Goal: Information Seeking & Learning: Learn about a topic

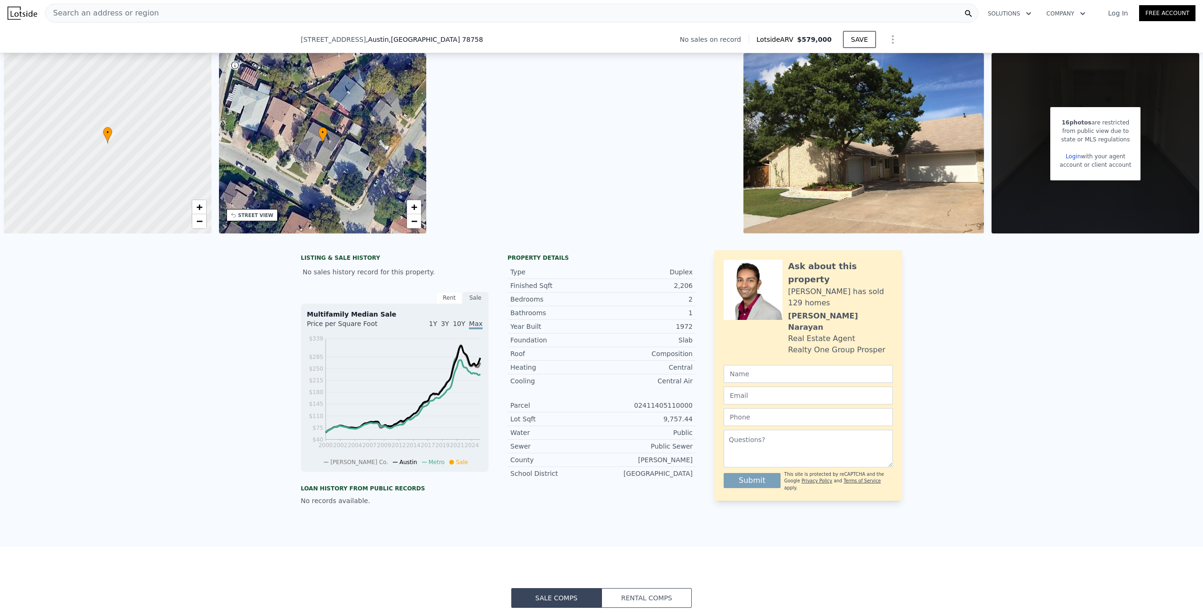
scroll to position [0, 895]
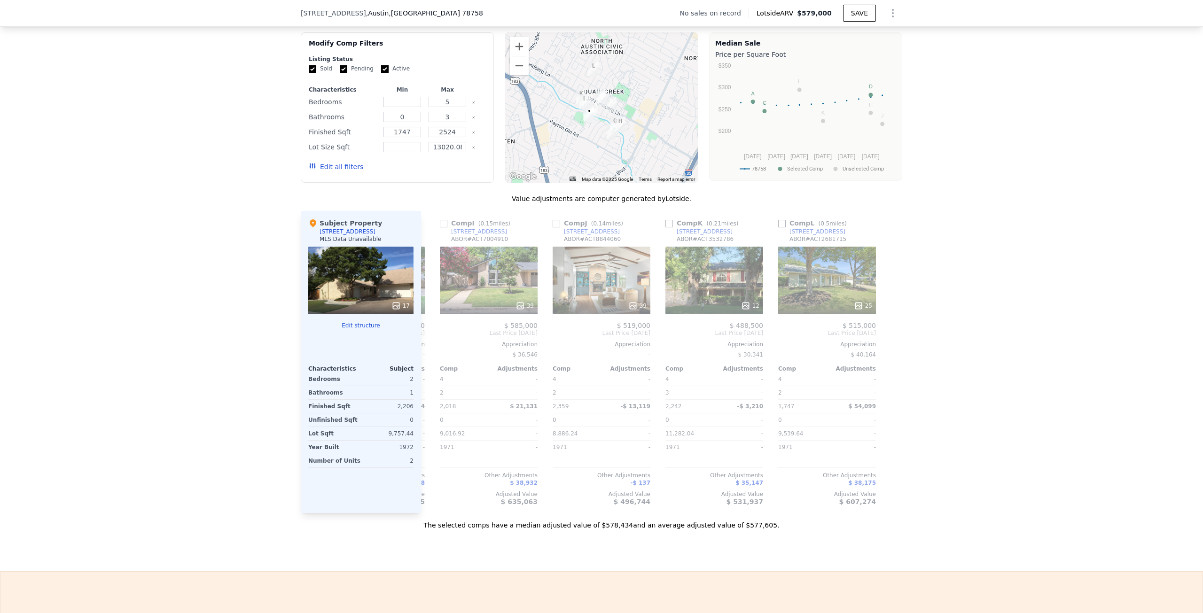
click at [434, 11] on div "[STREET_ADDRESS]" at bounding box center [396, 12] width 190 height 9
click at [426, 13] on span ", TX 78758" at bounding box center [436, 13] width 94 height 8
click at [431, 13] on div "[STREET_ADDRESS]" at bounding box center [396, 12] width 190 height 9
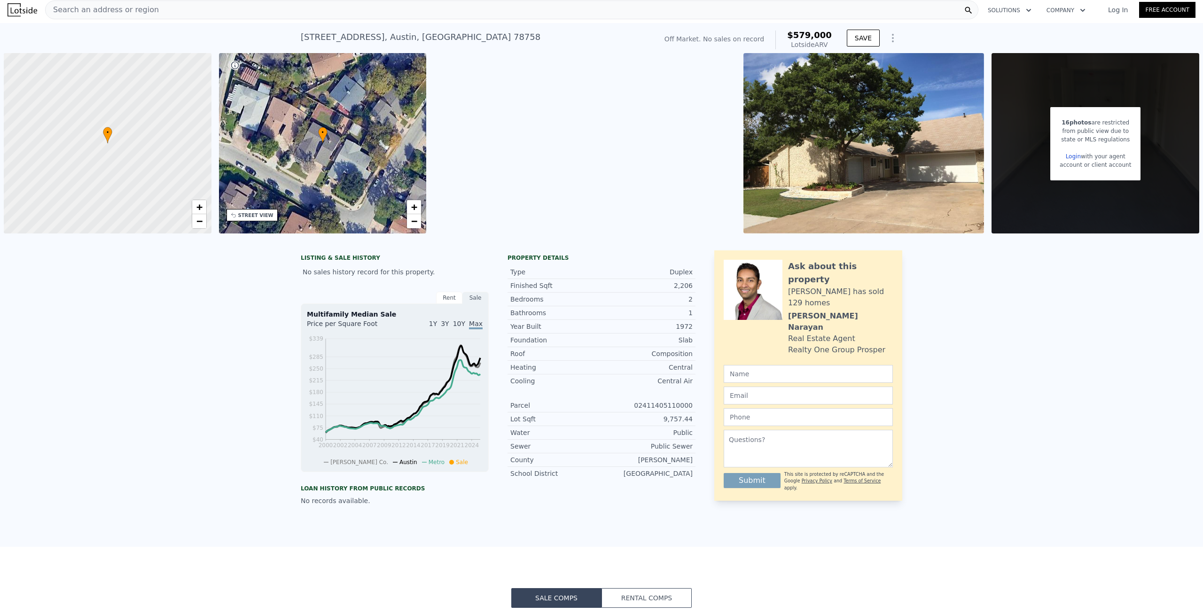
scroll to position [0, 0]
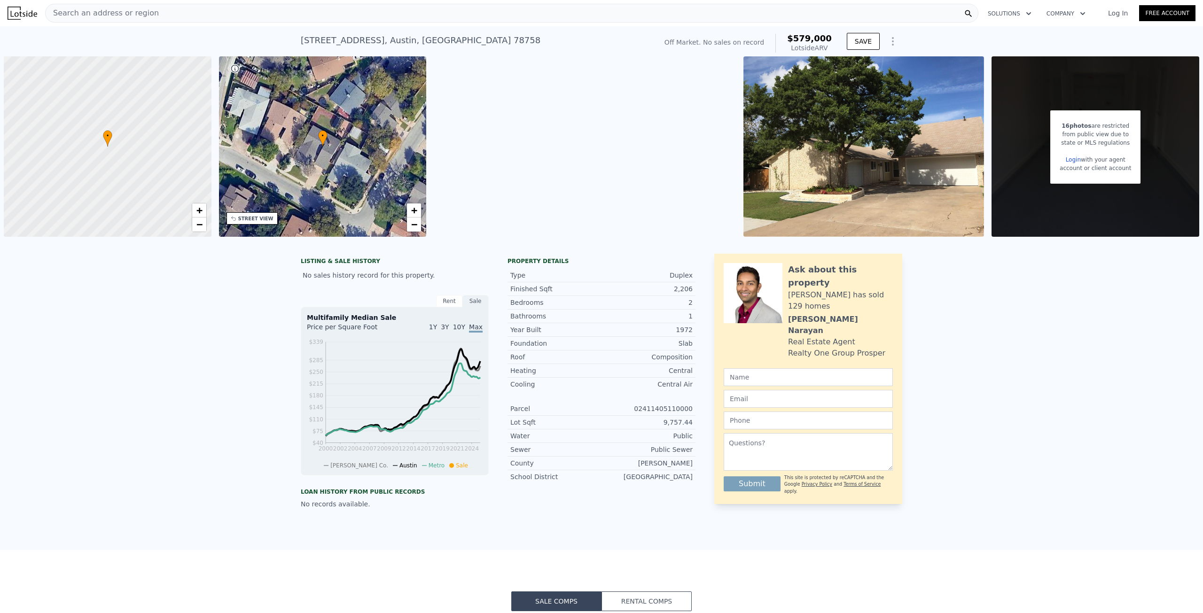
click at [176, 15] on div "Search an address or region" at bounding box center [511, 13] width 933 height 19
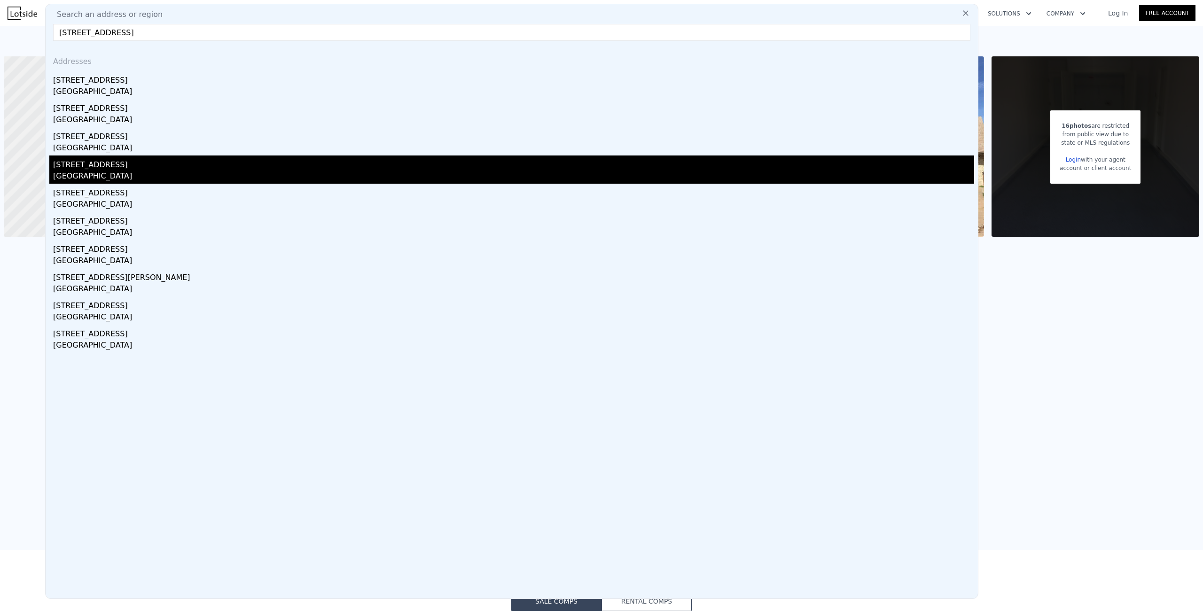
type input "[STREET_ADDRESS]"
click at [83, 171] on div "[GEOGRAPHIC_DATA]" at bounding box center [513, 177] width 921 height 13
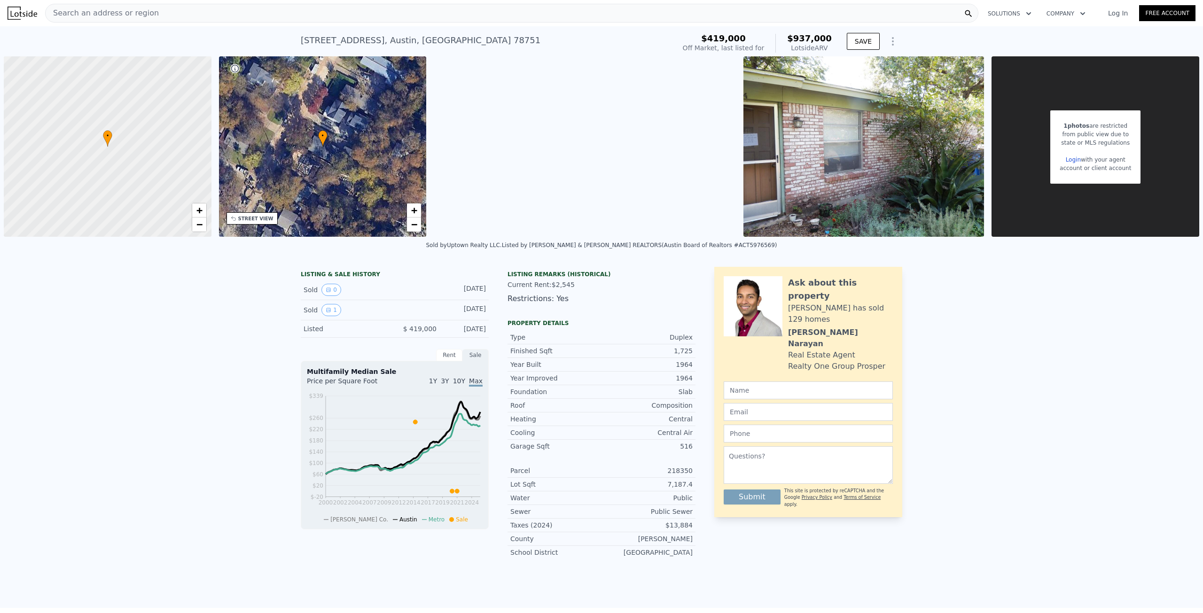
click at [164, 13] on div "Search an address or region" at bounding box center [511, 13] width 933 height 19
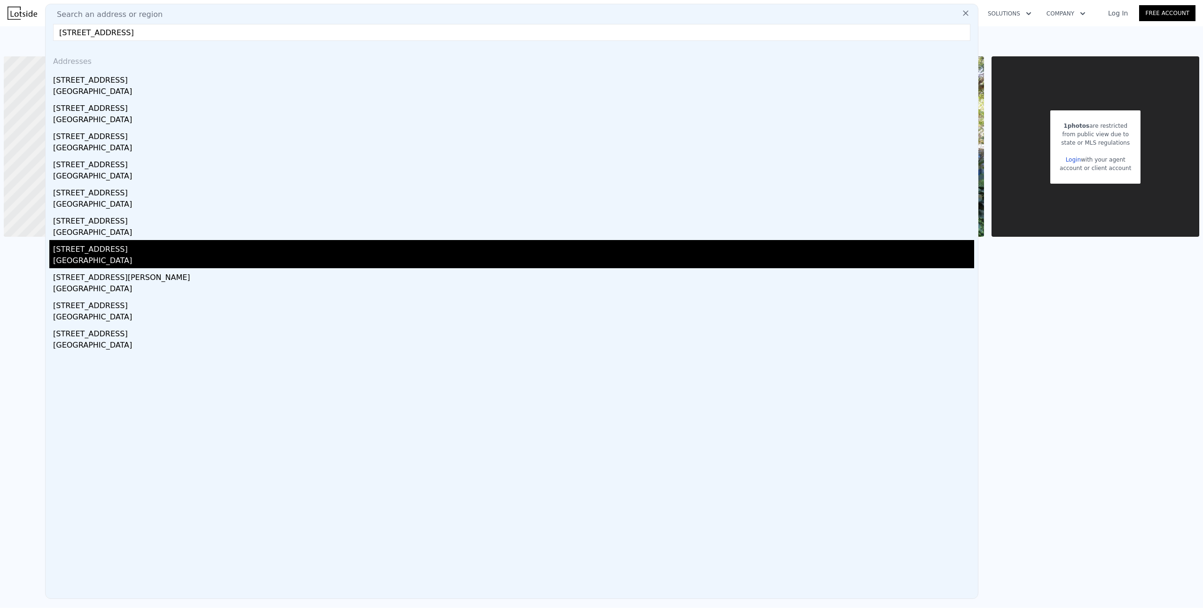
type input "[STREET_ADDRESS]"
click at [99, 248] on div "[STREET_ADDRESS]" at bounding box center [513, 247] width 921 height 15
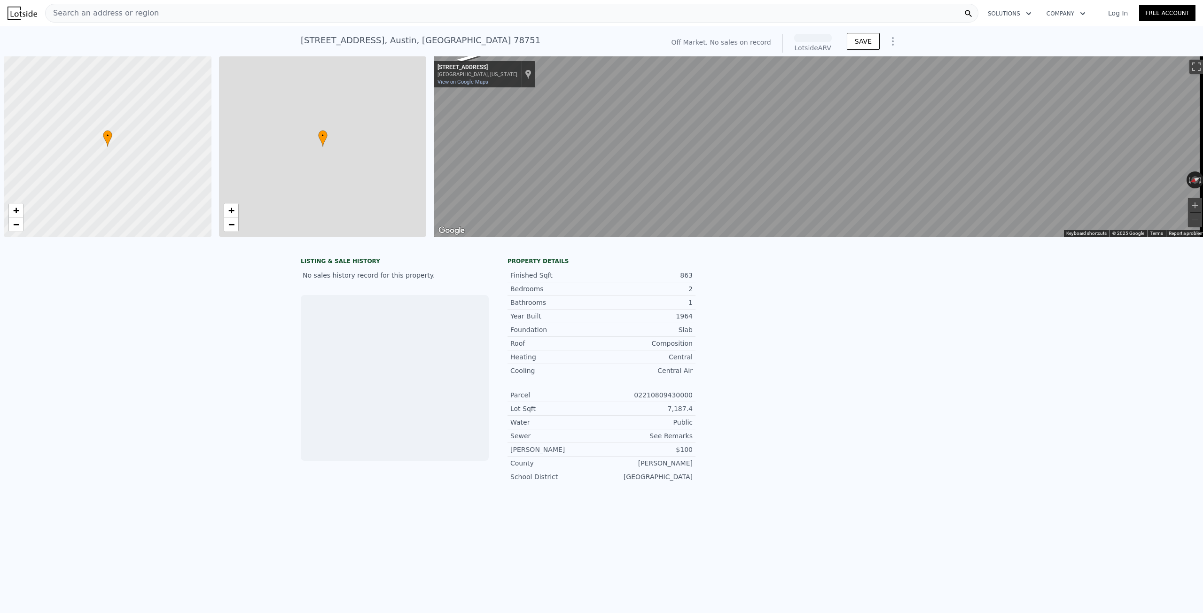
scroll to position [0, 4]
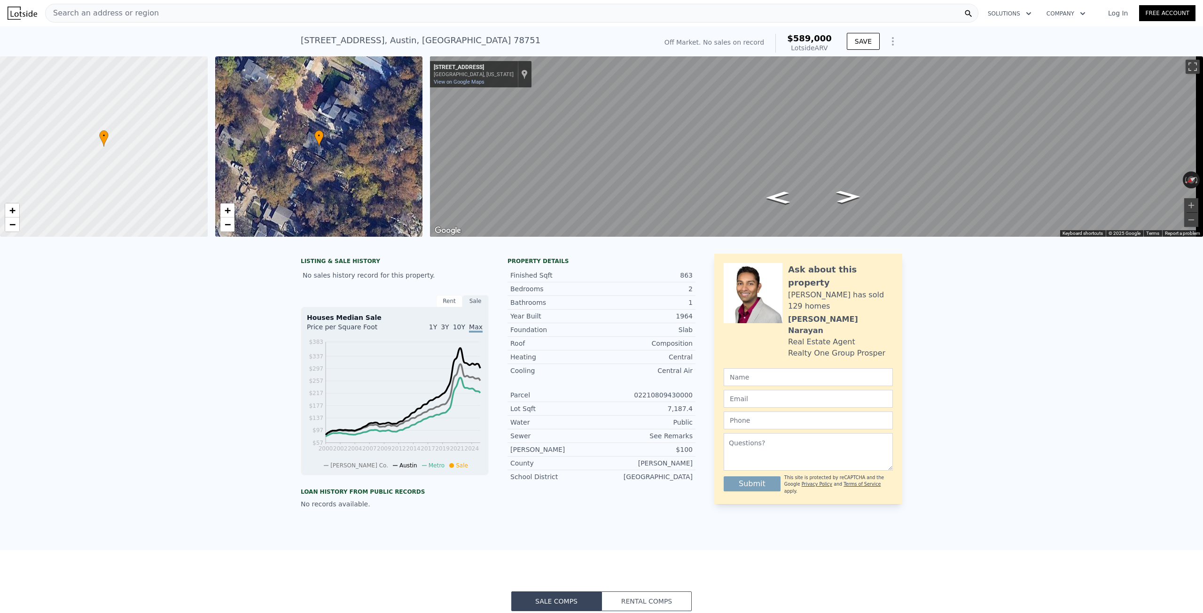
click at [114, 17] on span "Search an address or region" at bounding box center [102, 13] width 113 height 11
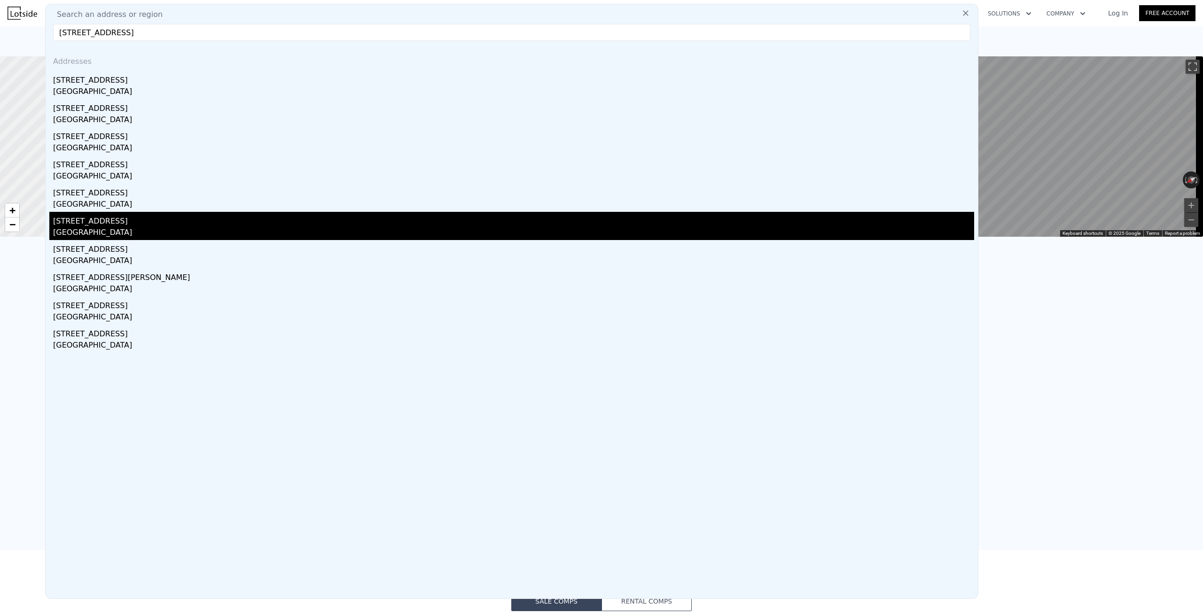
type input "[STREET_ADDRESS]"
click at [89, 225] on div "[STREET_ADDRESS]" at bounding box center [513, 219] width 921 height 15
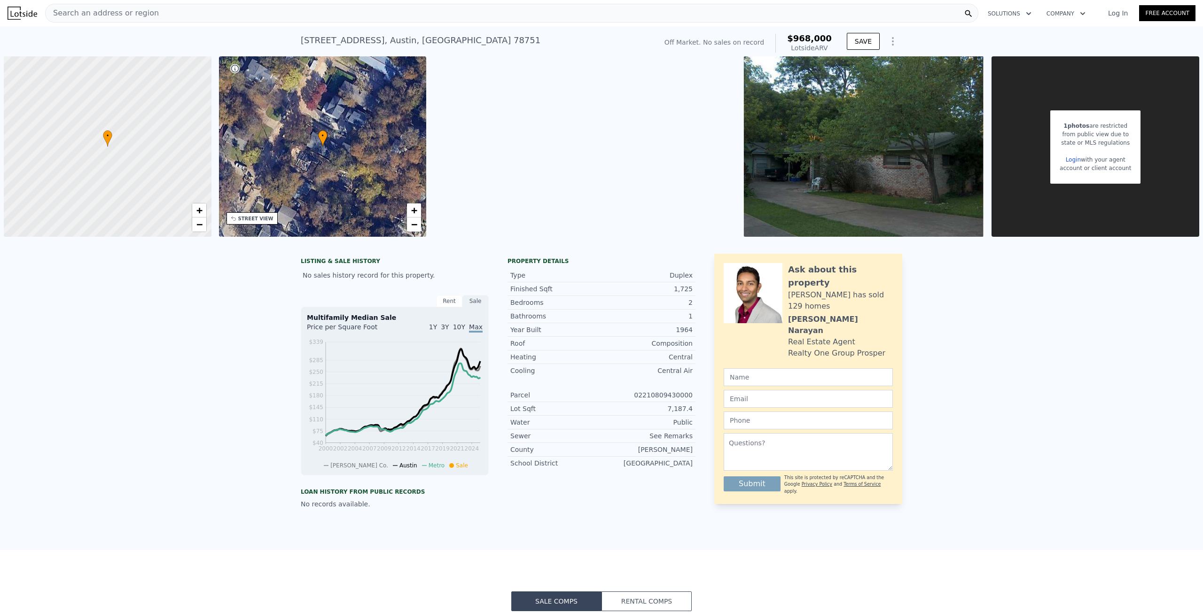
click at [104, 14] on span "Search an address or region" at bounding box center [102, 13] width 113 height 11
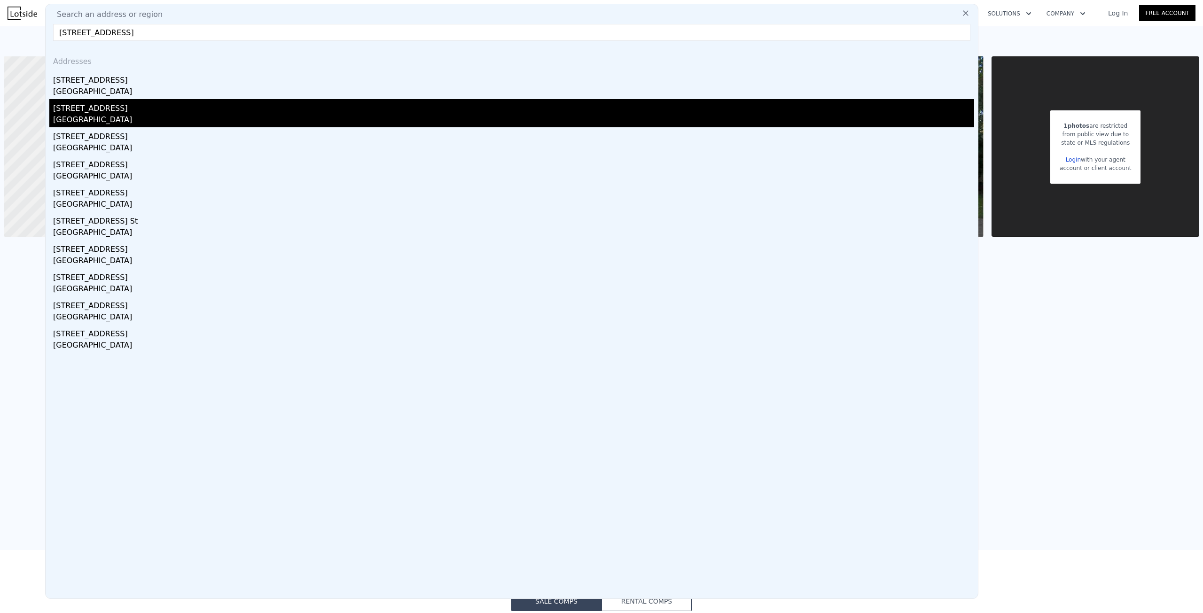
type input "[STREET_ADDRESS]"
click at [92, 108] on div "[STREET_ADDRESS]" at bounding box center [513, 106] width 921 height 15
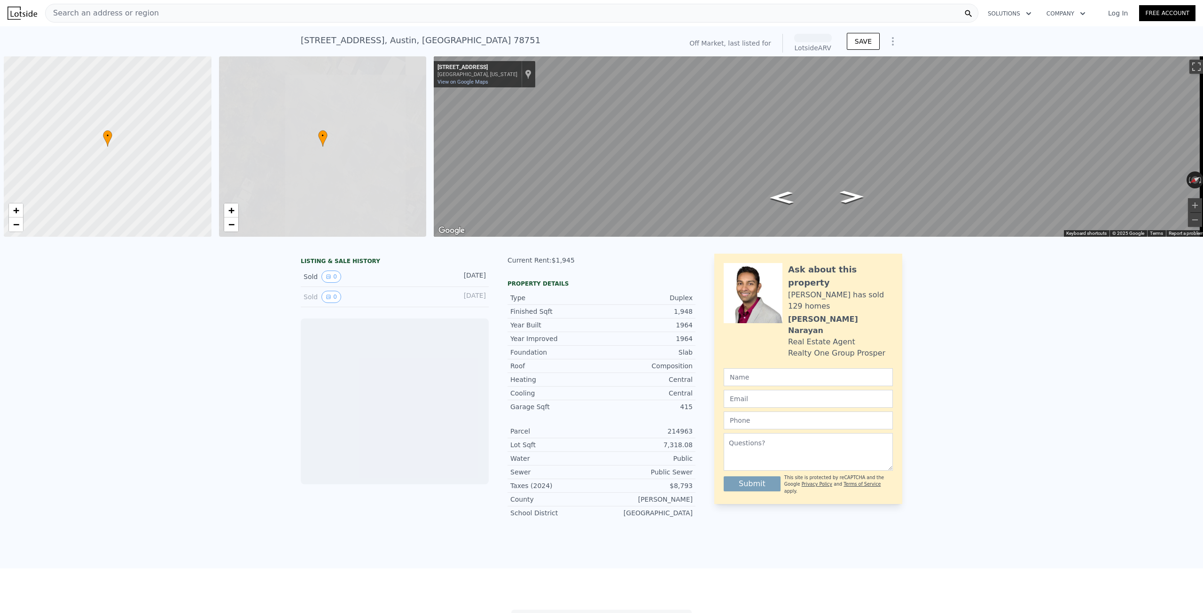
scroll to position [0, 4]
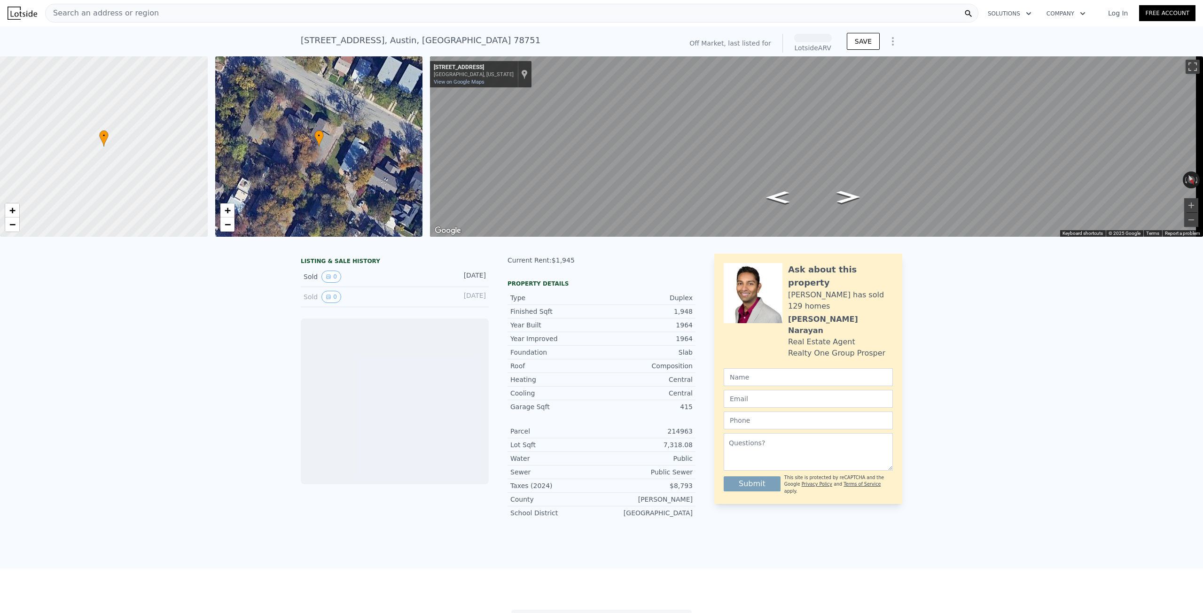
click at [86, 8] on span "Search an address or region" at bounding box center [102, 13] width 113 height 11
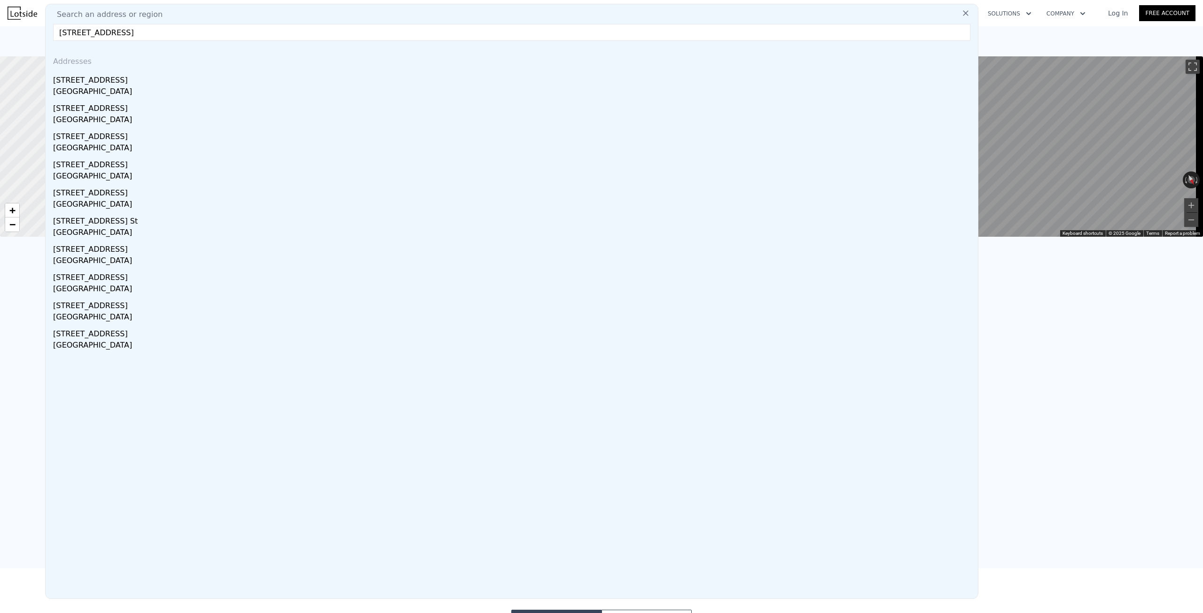
type input "[STREET_ADDRESS]"
click at [73, 80] on div "[STREET_ADDRESS]" at bounding box center [513, 78] width 921 height 15
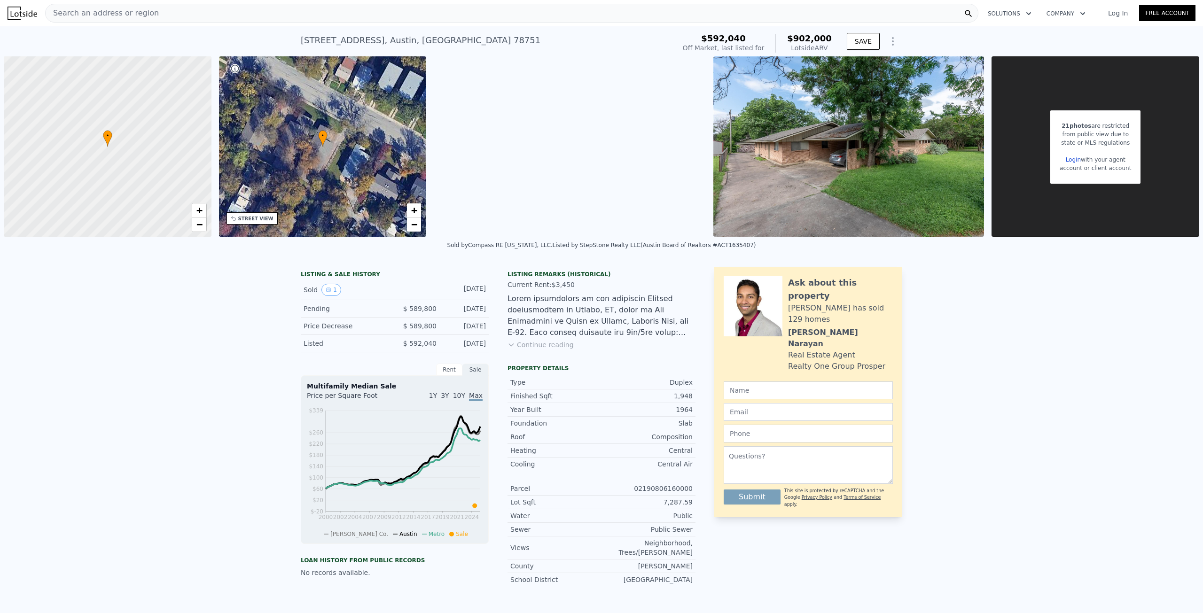
click at [541, 346] on button "Continue reading" at bounding box center [540, 344] width 66 height 9
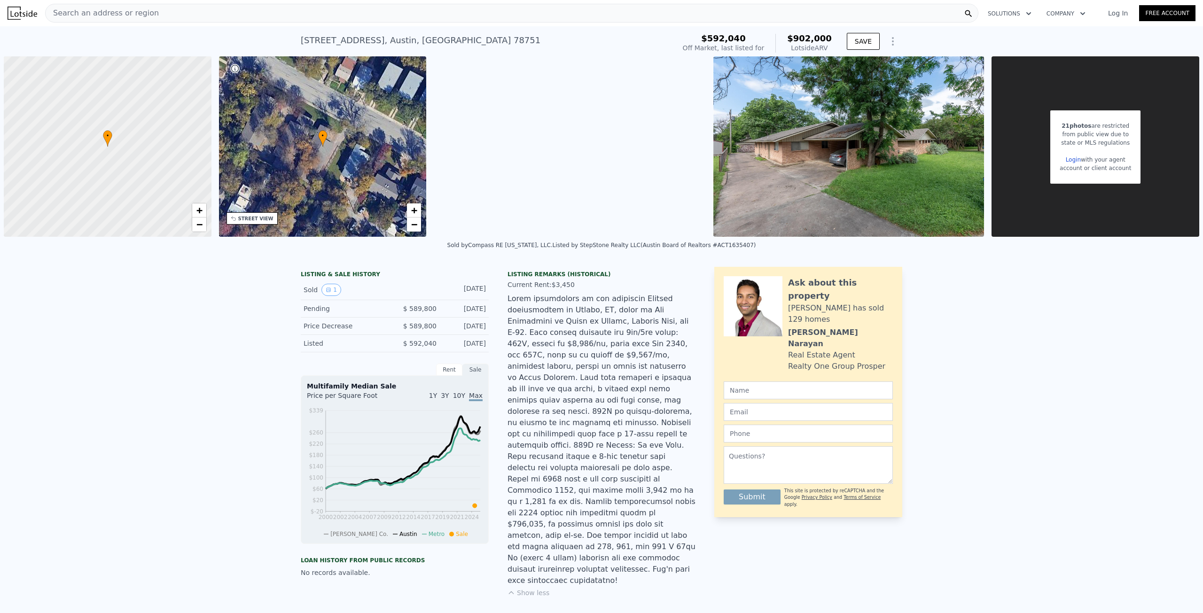
click at [100, 16] on span "Search an address or region" at bounding box center [102, 13] width 113 height 11
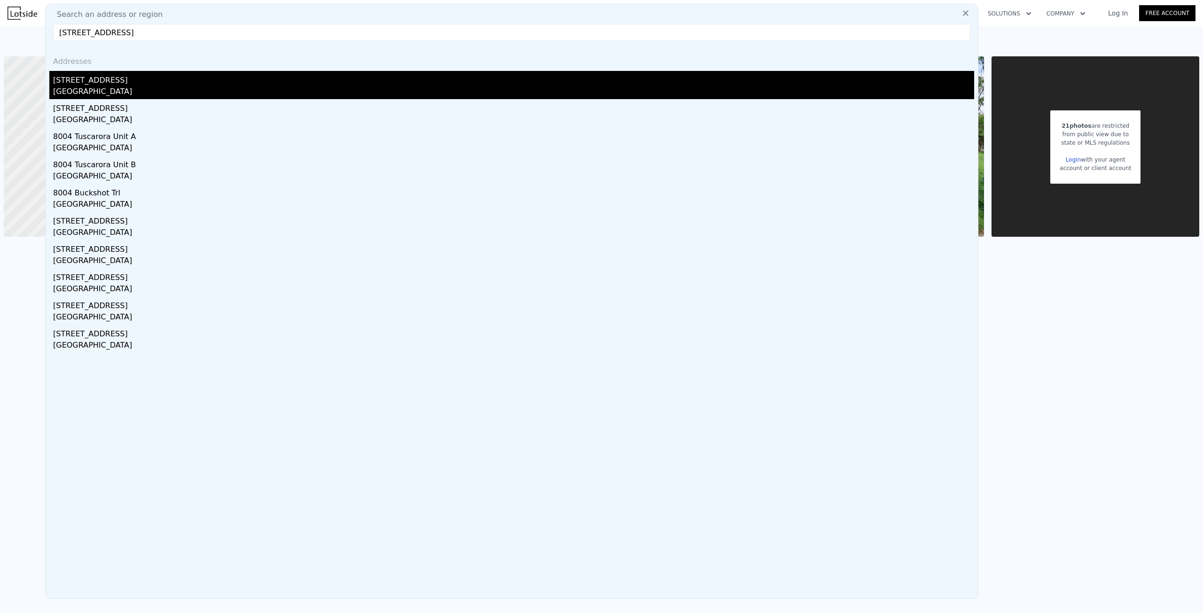
type input "[STREET_ADDRESS]"
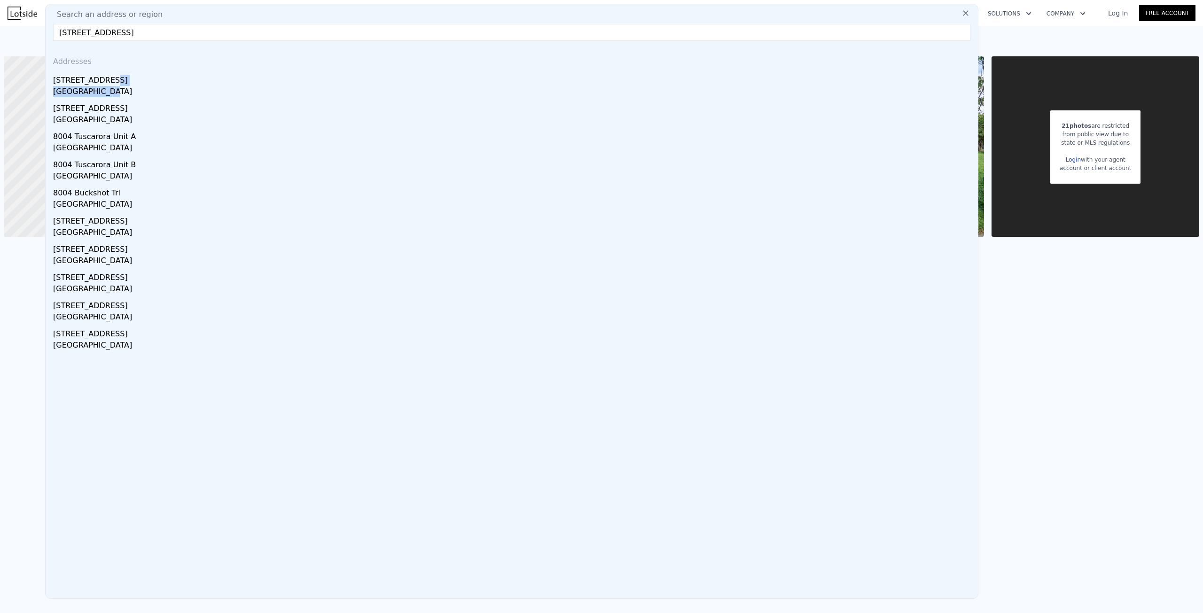
click at [102, 86] on div "[STREET_ADDRESS]" at bounding box center [513, 85] width 921 height 28
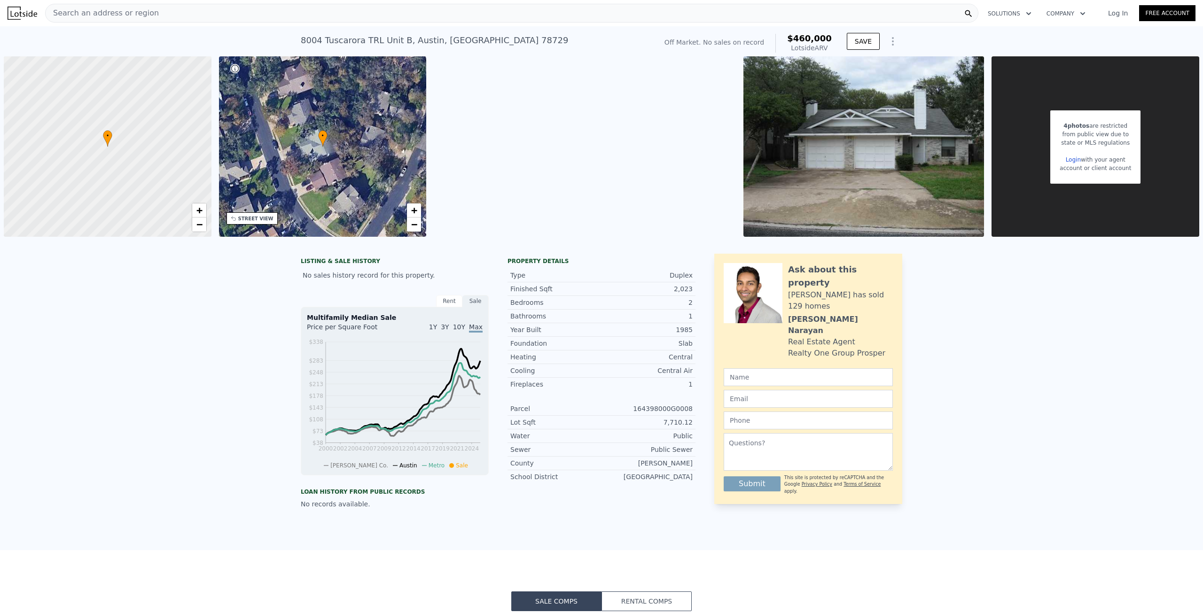
click at [183, 11] on div "Search an address or region" at bounding box center [511, 13] width 933 height 19
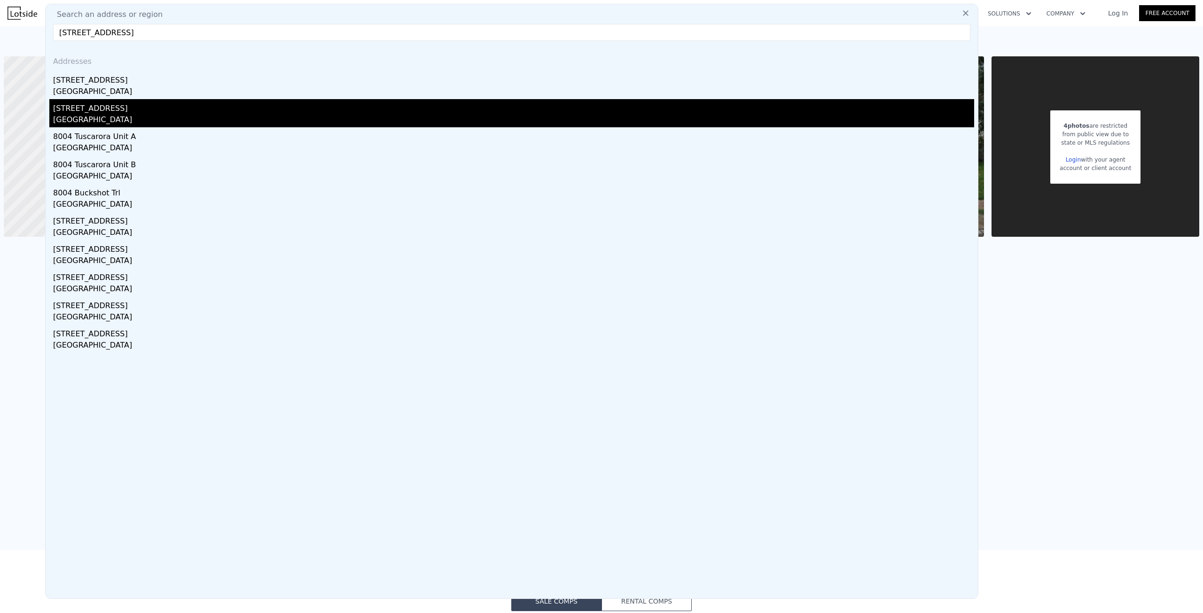
type input "[STREET_ADDRESS]"
click at [93, 112] on div "[STREET_ADDRESS]" at bounding box center [513, 106] width 921 height 15
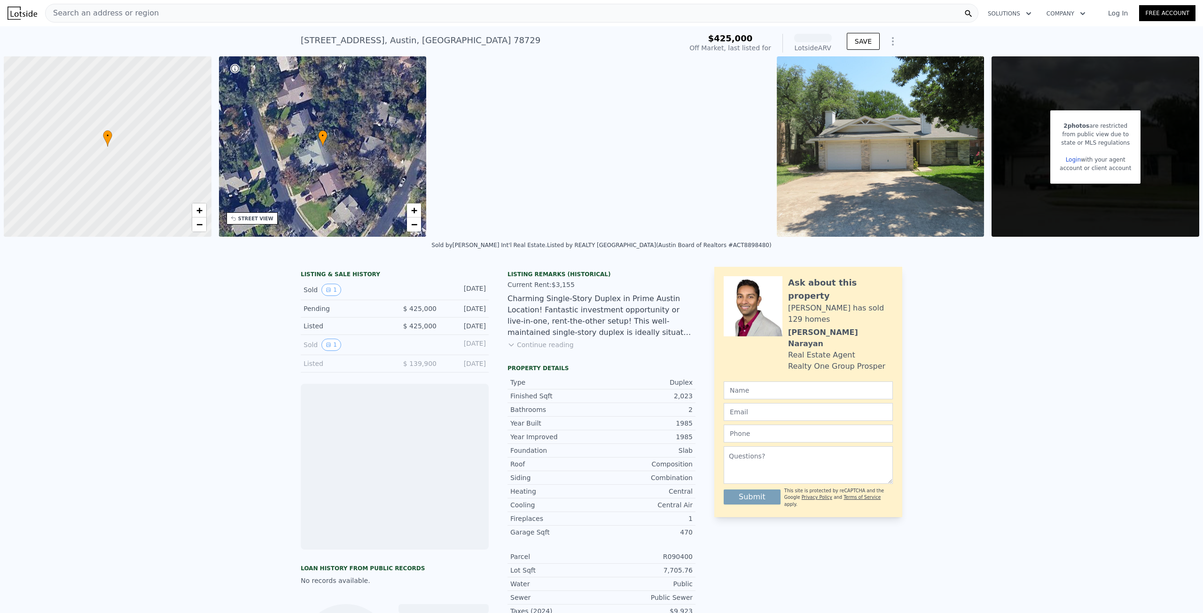
click at [133, 11] on span "Search an address or region" at bounding box center [102, 13] width 113 height 11
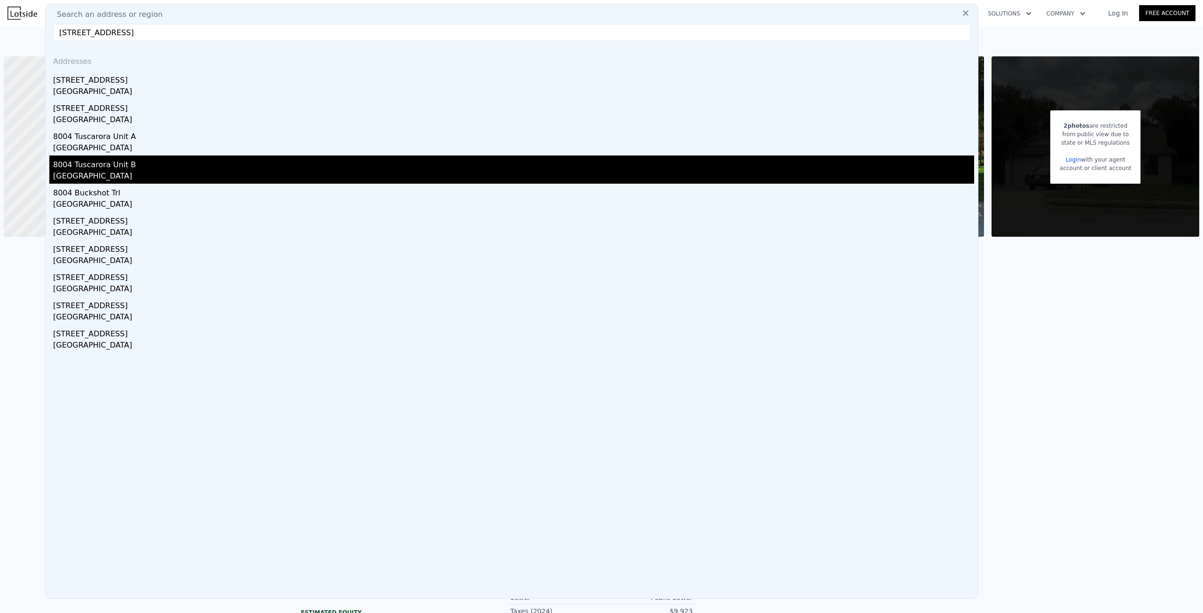
type input "[STREET_ADDRESS]"
click at [83, 165] on div "8004 Tuscarora Unit B" at bounding box center [513, 163] width 921 height 15
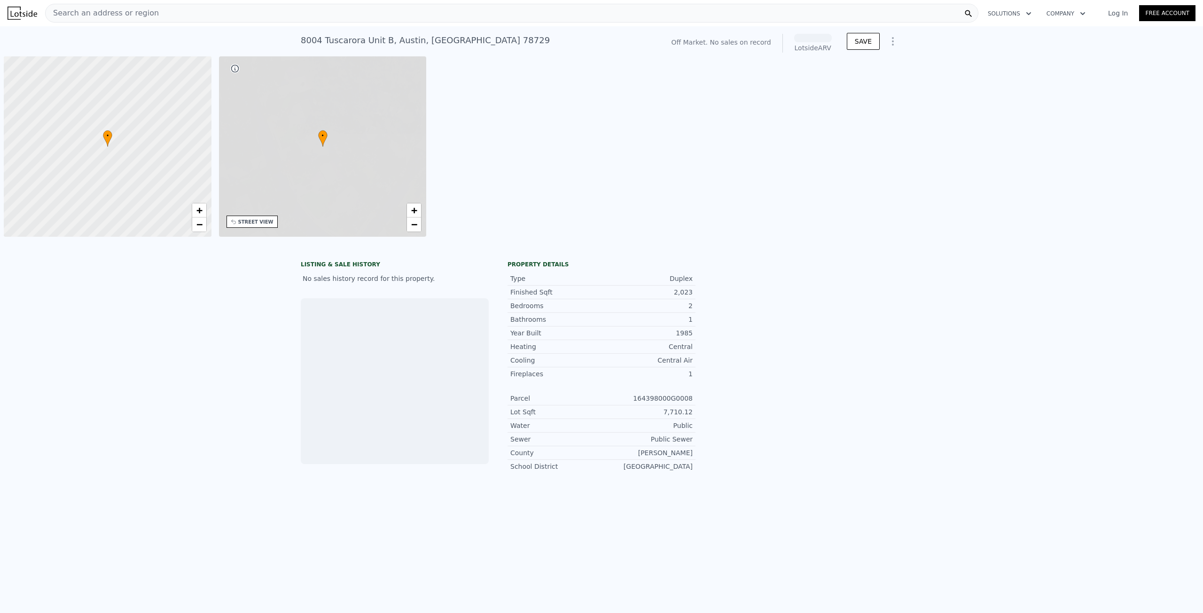
scroll to position [0, 4]
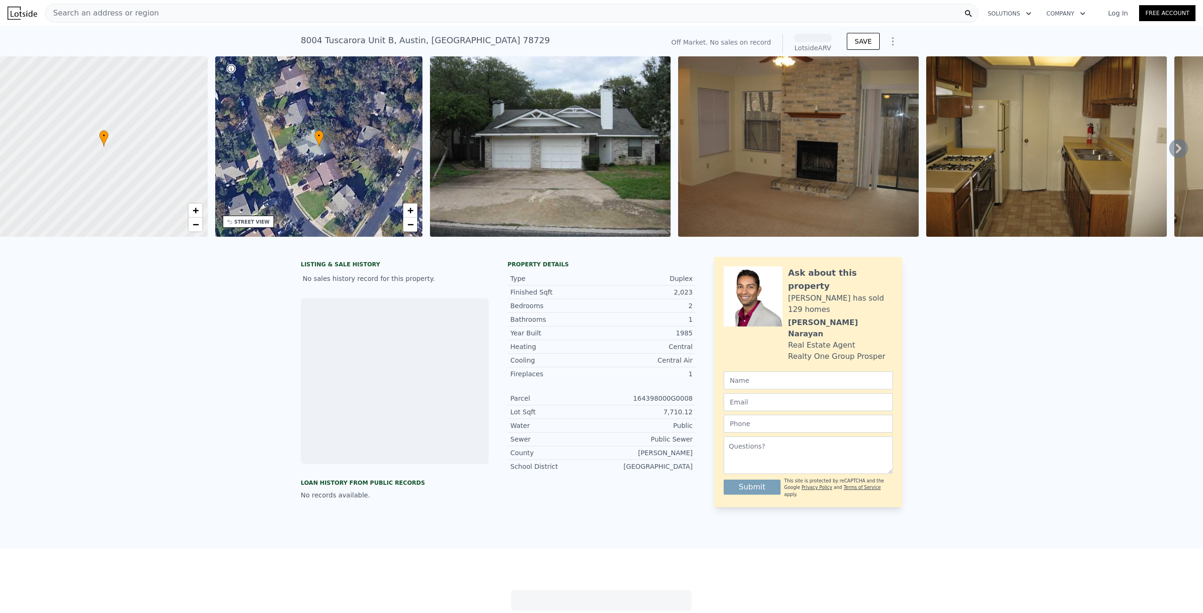
click at [117, 16] on span "Search an address or region" at bounding box center [102, 13] width 113 height 11
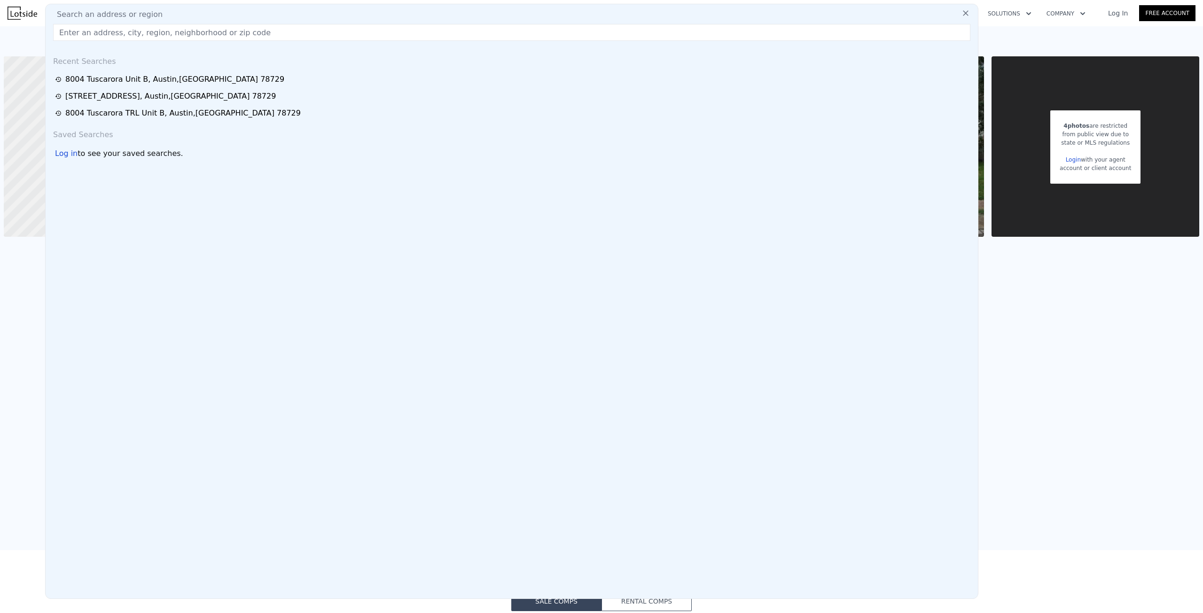
scroll to position [0, 0]
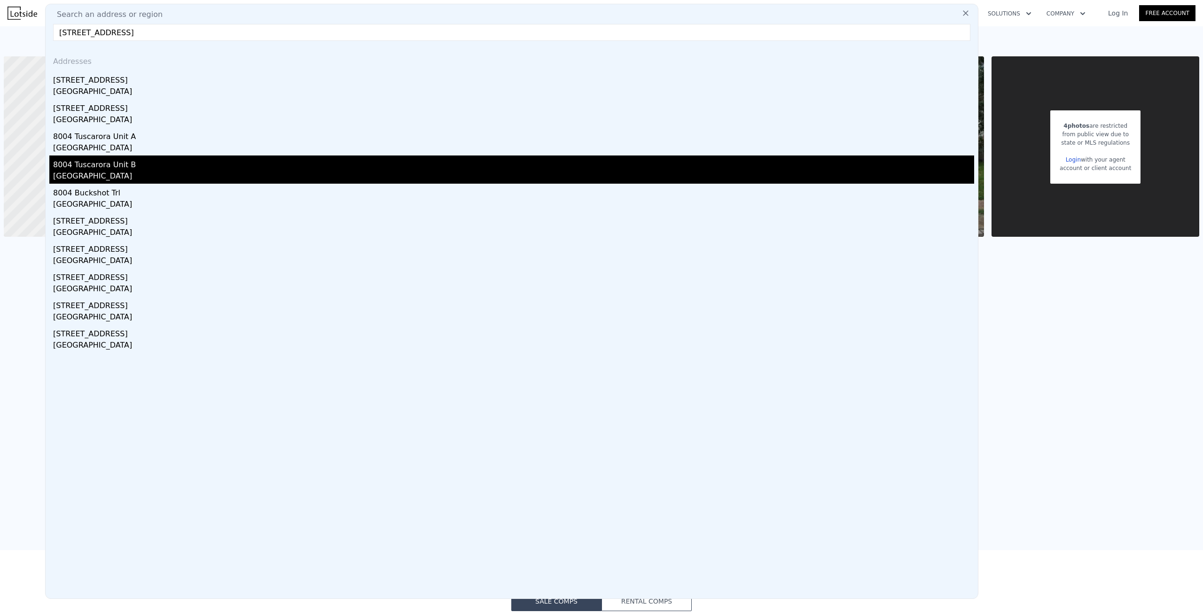
type input "[STREET_ADDRESS]"
click at [99, 172] on div "[GEOGRAPHIC_DATA]" at bounding box center [513, 177] width 921 height 13
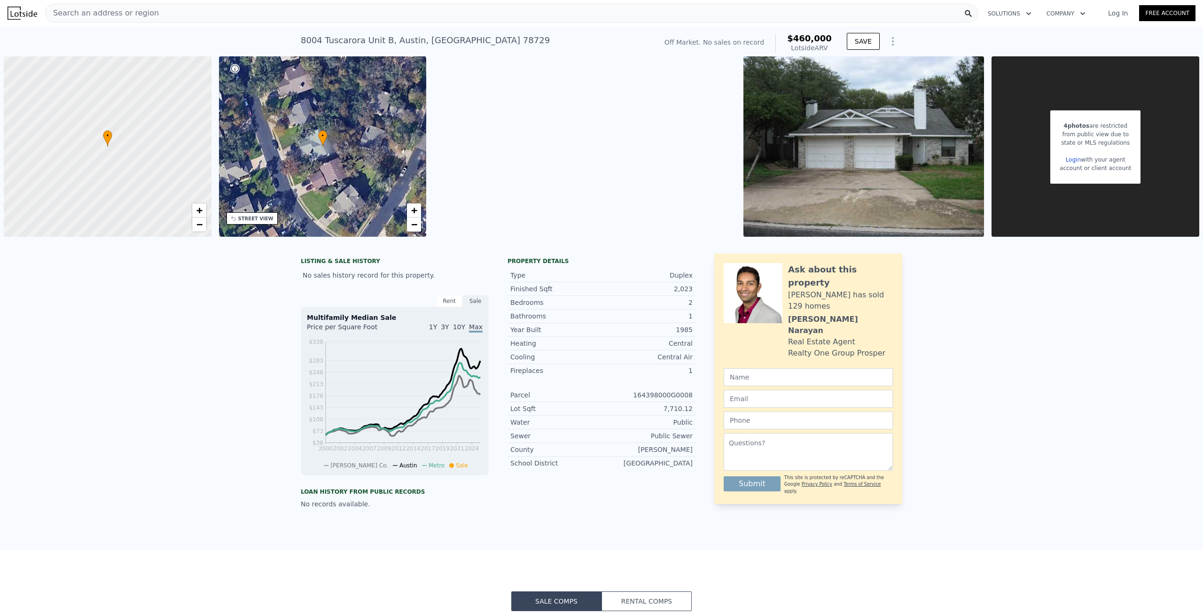
click at [139, 15] on span "Search an address or region" at bounding box center [102, 13] width 113 height 11
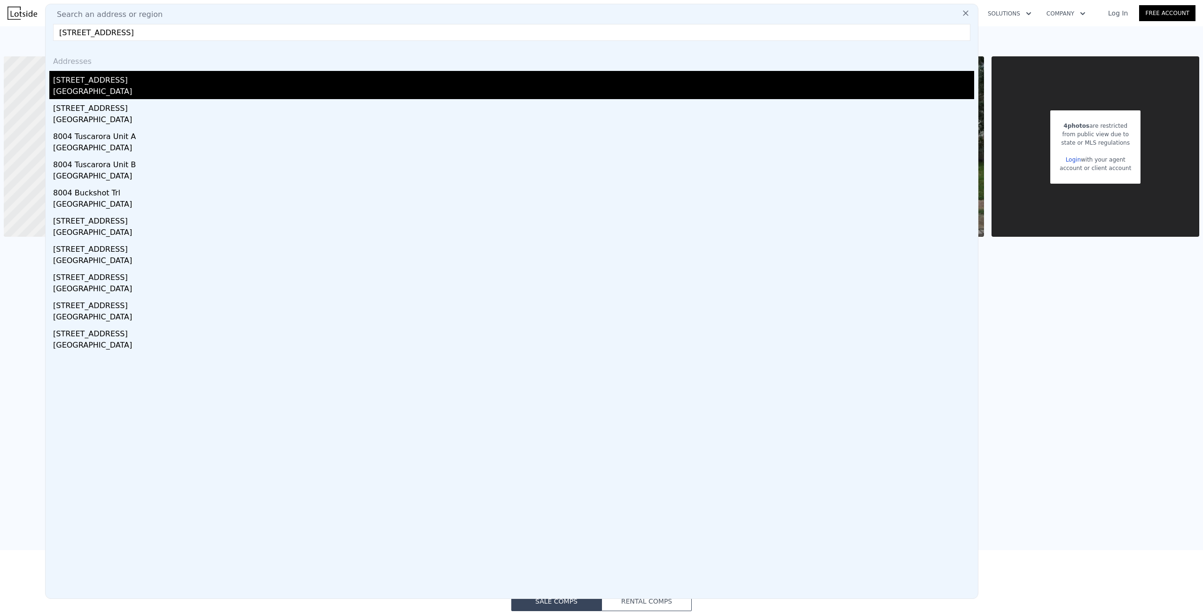
type input "[STREET_ADDRESS]"
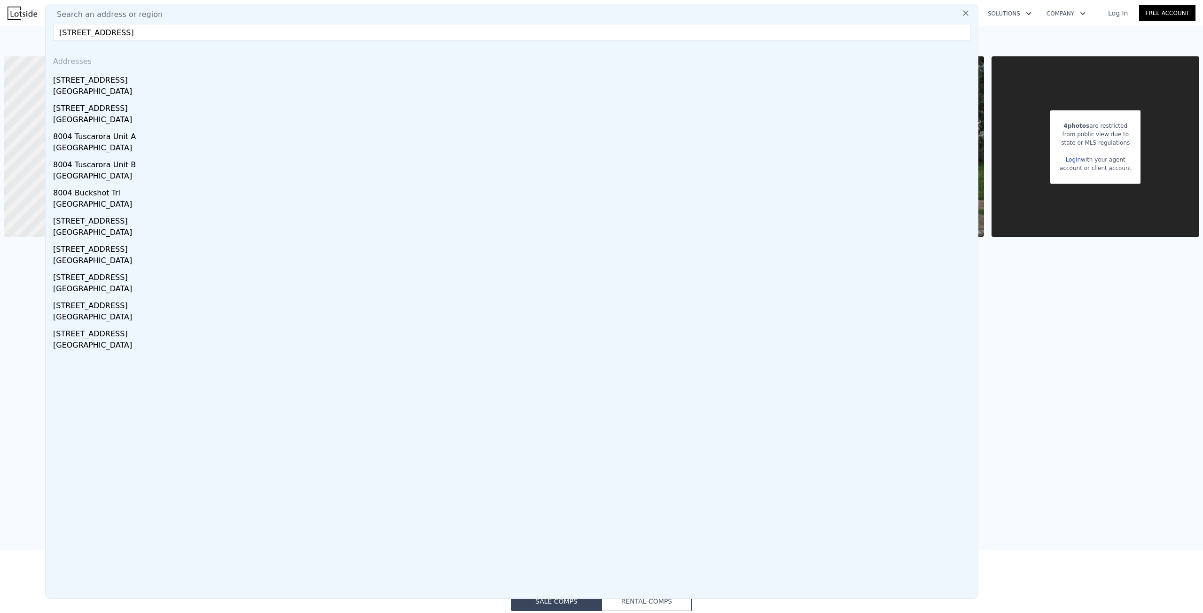
click at [113, 73] on div "[STREET_ADDRESS]" at bounding box center [513, 78] width 921 height 15
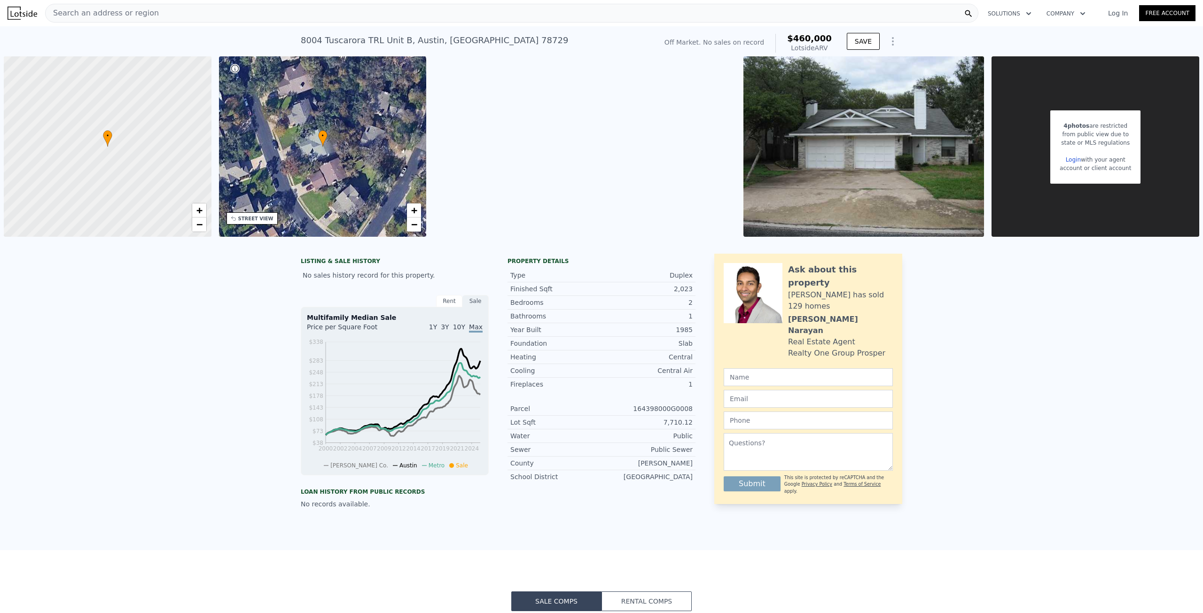
click at [139, 13] on span "Search an address or region" at bounding box center [102, 13] width 113 height 11
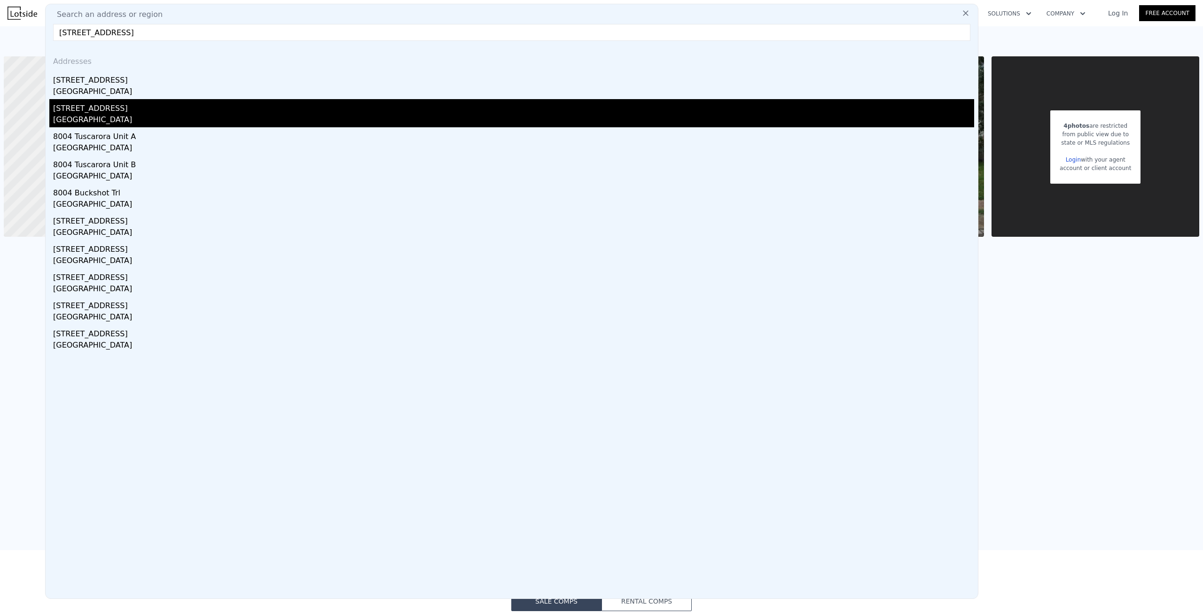
type input "[STREET_ADDRESS]"
click at [109, 115] on div "[GEOGRAPHIC_DATA]" at bounding box center [513, 120] width 921 height 13
type input "1476"
type input "2572"
type input "11238.48"
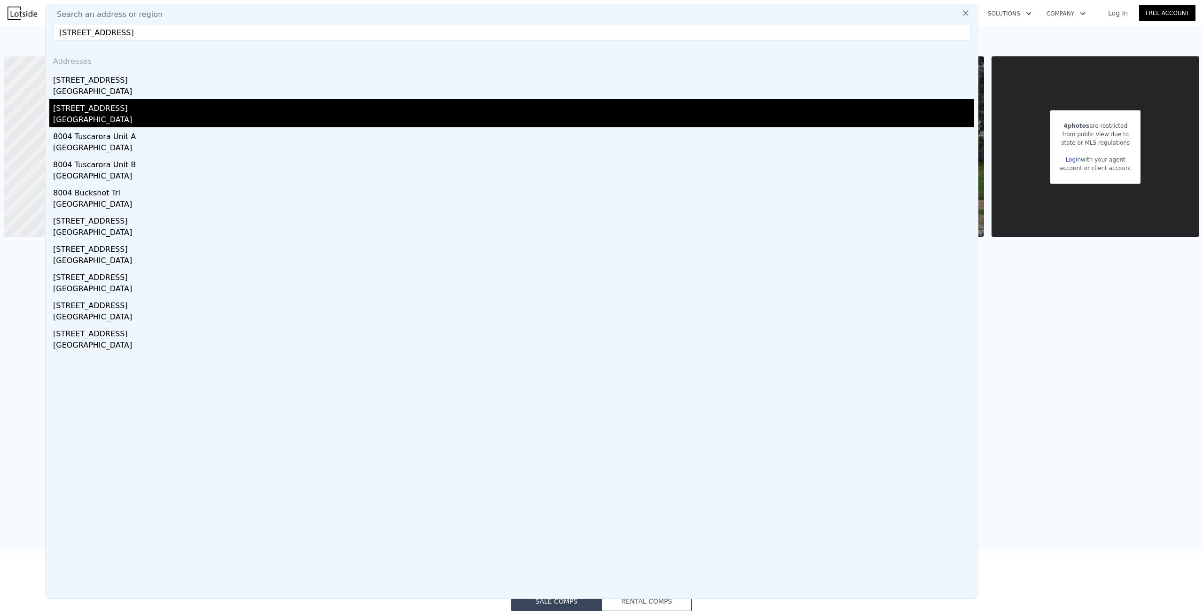
checkbox input "false"
checkbox input "true"
type input "$ 514,000"
type input "$ 44,504"
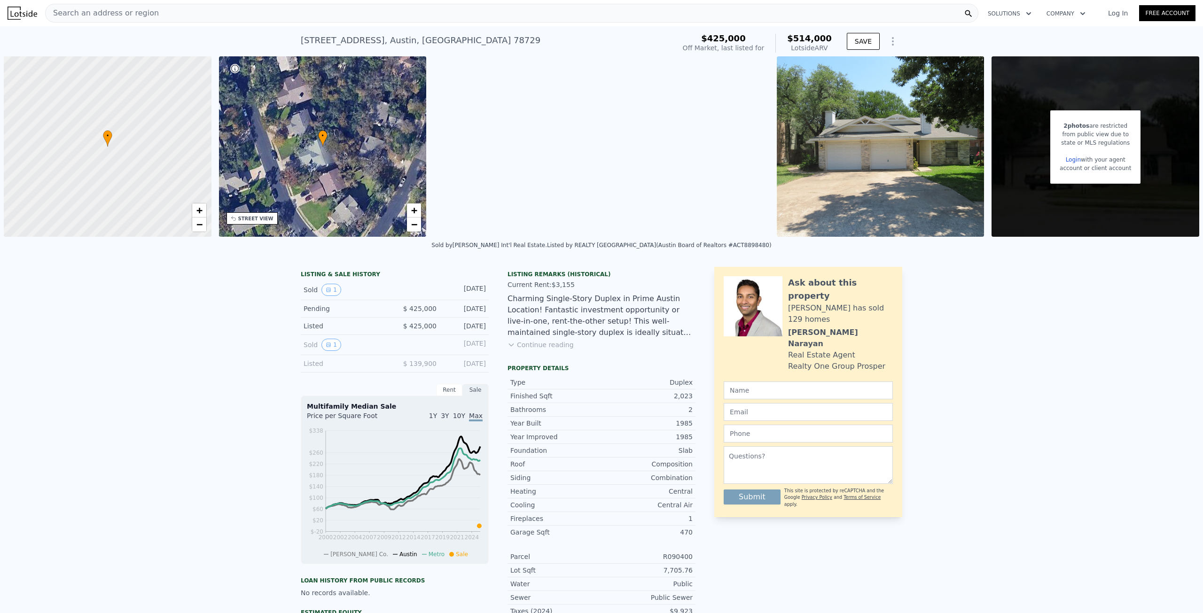
click at [520, 349] on button "Continue reading" at bounding box center [540, 344] width 66 height 9
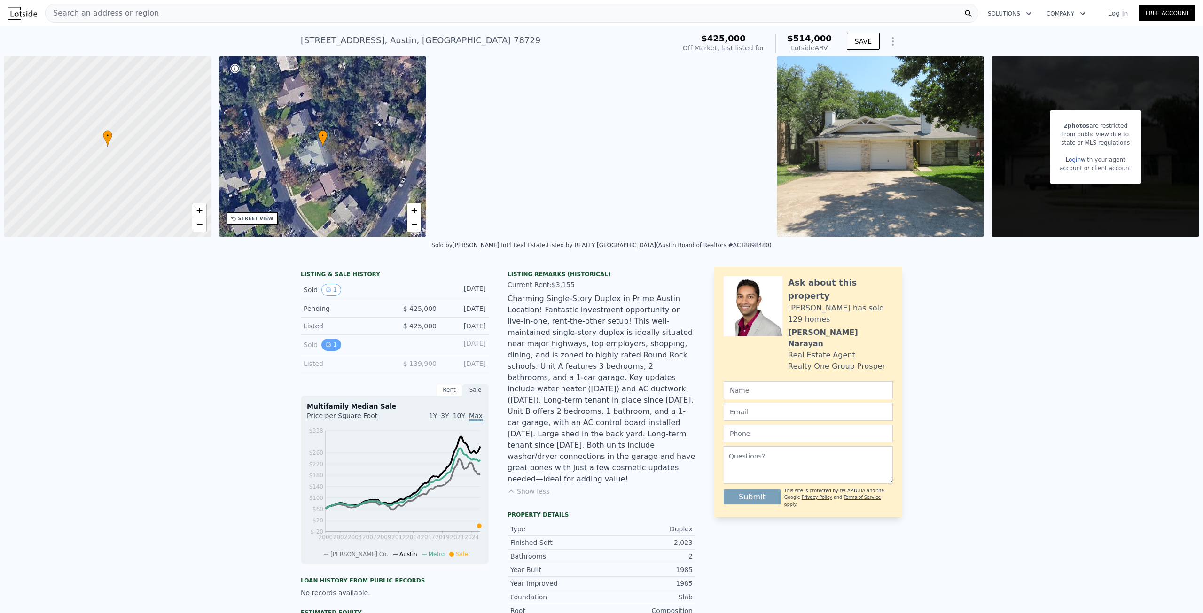
click at [328, 347] on button "1" at bounding box center [331, 345] width 20 height 12
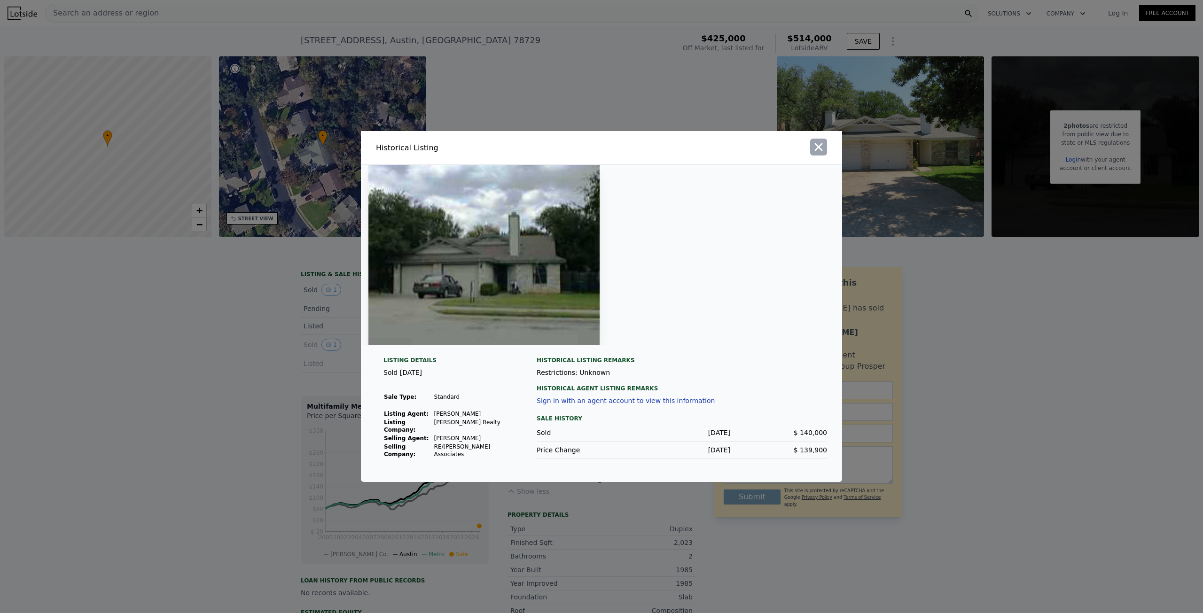
click at [823, 152] on icon "button" at bounding box center [818, 146] width 13 height 13
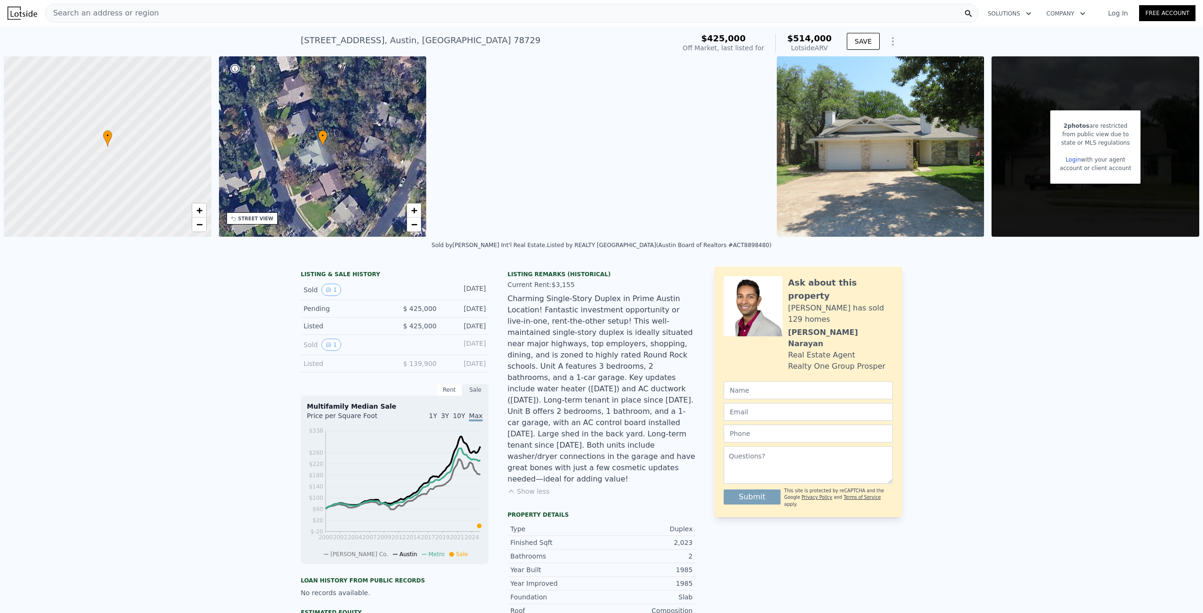
click at [148, 19] on div "Search an address or region" at bounding box center [511, 13] width 933 height 19
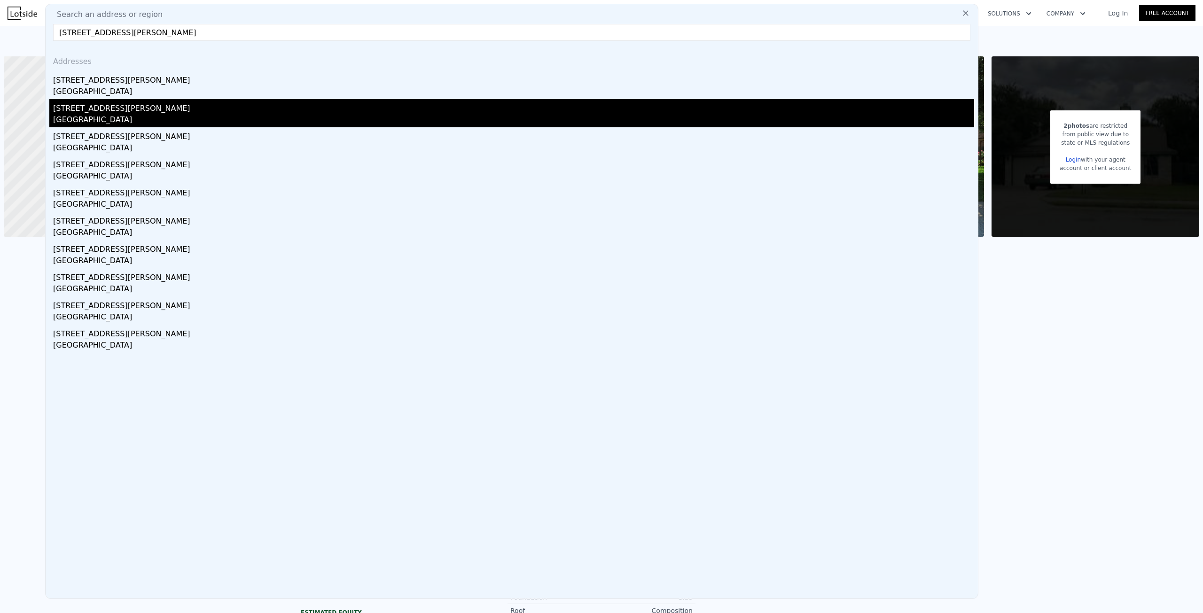
type input "[STREET_ADDRESS][PERSON_NAME]"
click at [155, 117] on div "[GEOGRAPHIC_DATA]" at bounding box center [513, 120] width 921 height 13
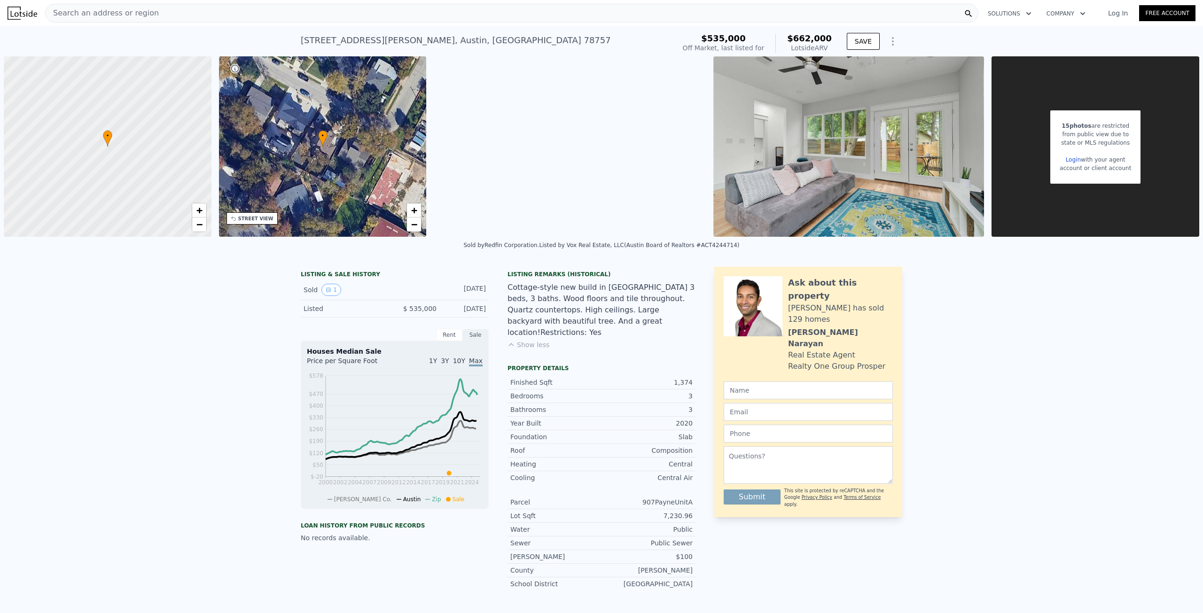
click at [103, 15] on span "Search an address or region" at bounding box center [102, 13] width 113 height 11
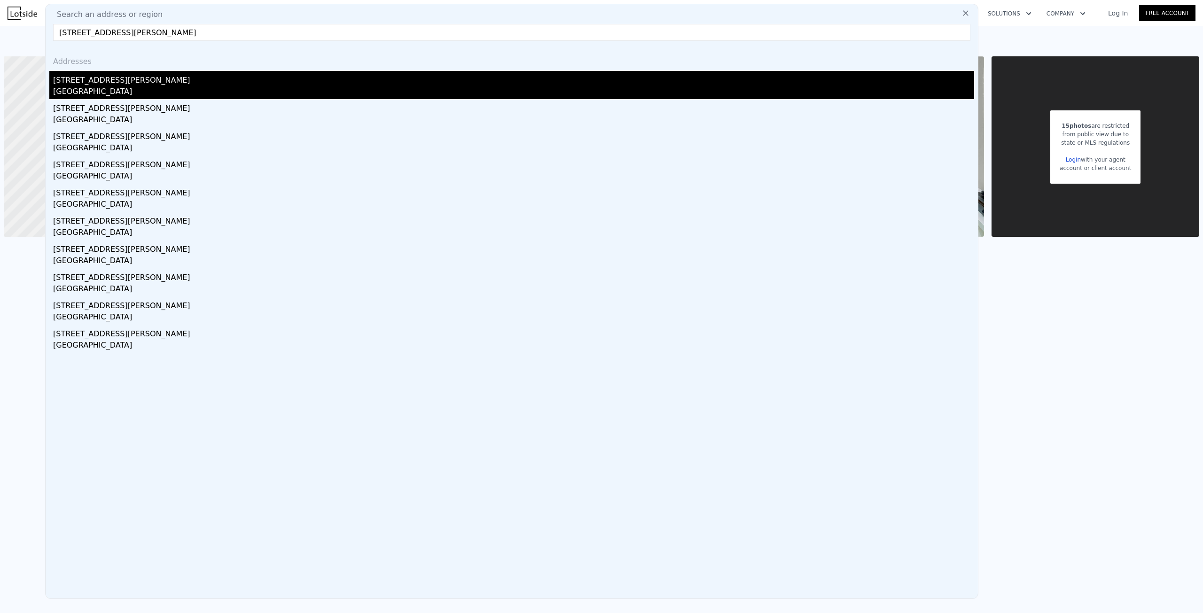
type input "[STREET_ADDRESS][PERSON_NAME]"
click at [133, 89] on div "[GEOGRAPHIC_DATA]" at bounding box center [513, 92] width 921 height 13
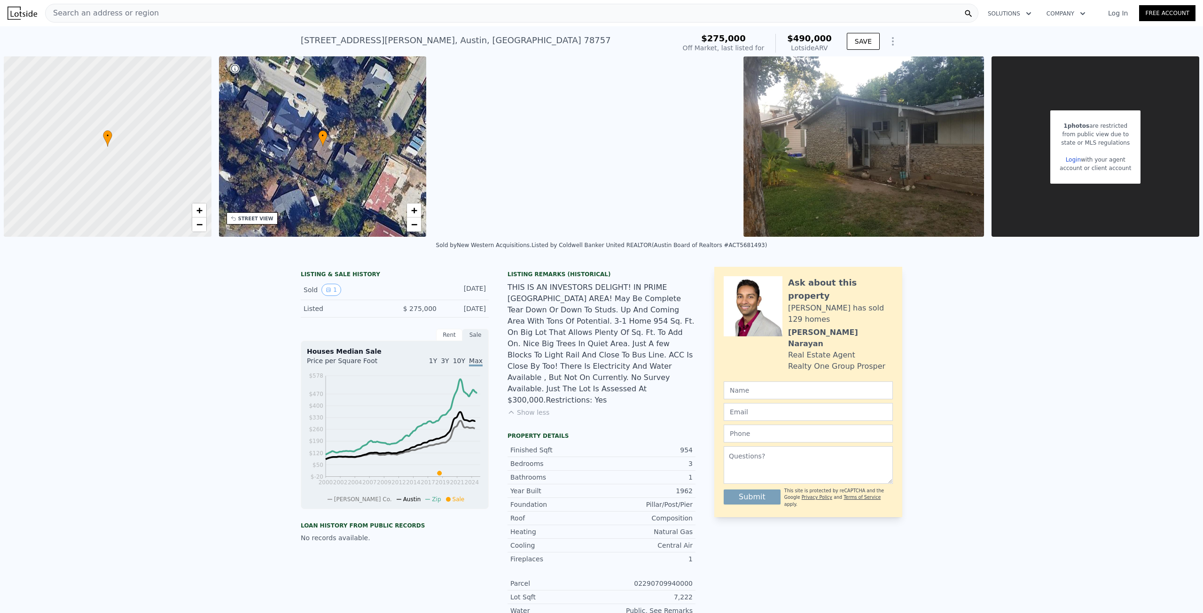
click at [126, 14] on span "Search an address or region" at bounding box center [102, 13] width 113 height 11
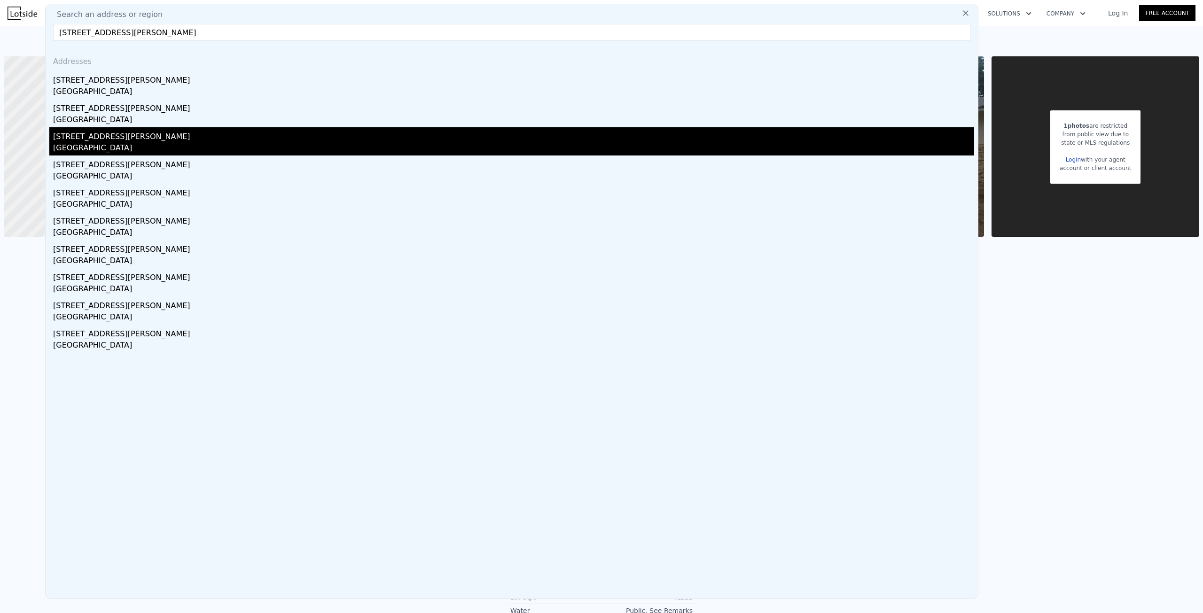
type input "[STREET_ADDRESS][PERSON_NAME]"
click at [101, 150] on div "[GEOGRAPHIC_DATA]" at bounding box center [513, 148] width 921 height 13
